Goal: Task Accomplishment & Management: Manage account settings

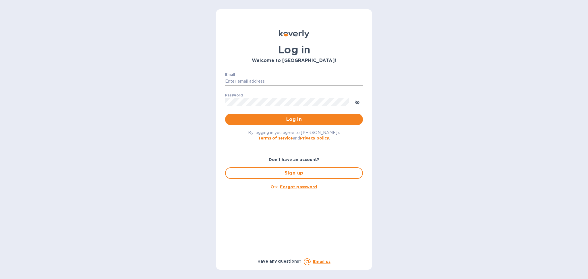
click at [256, 79] on input "Email" at bounding box center [294, 81] width 138 height 9
type input "[PERSON_NAME][EMAIL_ADDRESS][DOMAIN_NAME]"
click at [259, 125] on button "Log in" at bounding box center [294, 119] width 138 height 11
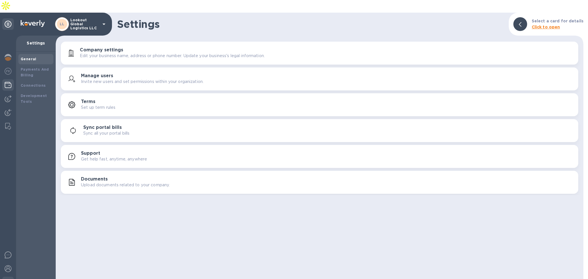
click at [7, 82] on img at bounding box center [8, 85] width 7 height 7
